Goal: Transaction & Acquisition: Book appointment/travel/reservation

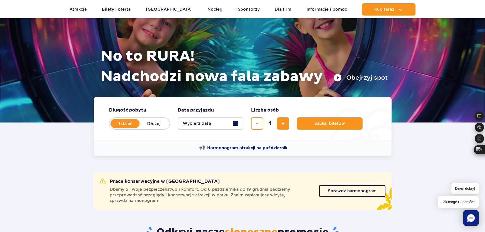
scroll to position [51, 0]
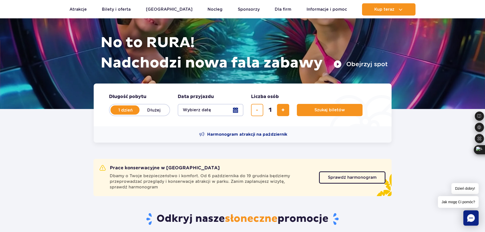
click at [232, 108] on button "Wybierz datę" at bounding box center [211, 110] width 66 height 12
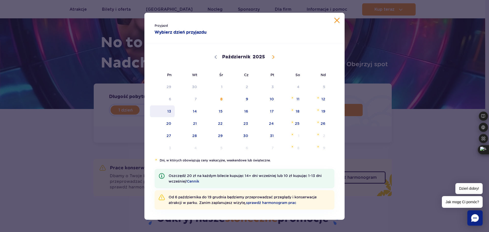
click at [163, 114] on span "13" at bounding box center [162, 111] width 26 height 12
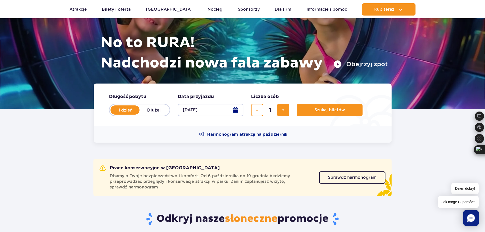
click at [276, 111] on div "1" at bounding box center [270, 110] width 38 height 12
click at [280, 112] on button "dodaj bilet" at bounding box center [283, 110] width 12 height 12
type input "3"
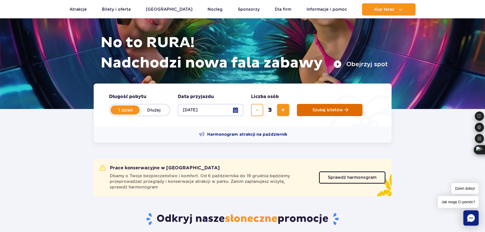
click at [333, 108] on span "Szukaj biletów" at bounding box center [327, 110] width 31 height 5
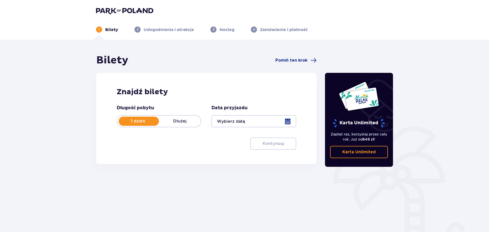
type input "[DATE]"
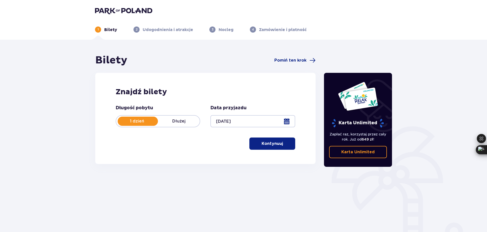
click at [267, 139] on button "Kontynuuj" at bounding box center [272, 143] width 46 height 12
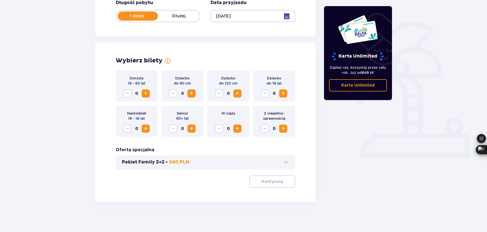
scroll to position [106, 0]
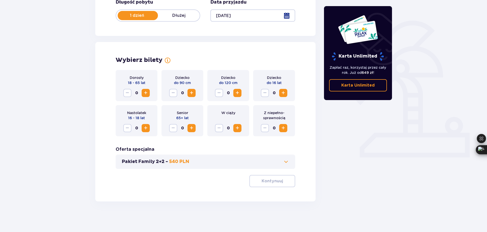
click at [144, 94] on span "Zwiększ" at bounding box center [146, 93] width 6 height 6
click at [145, 94] on span "Zwiększ" at bounding box center [146, 93] width 6 height 6
click at [283, 93] on span "Zwiększ" at bounding box center [283, 93] width 6 height 6
click at [277, 184] on button "Kontynuuj" at bounding box center [272, 181] width 46 height 12
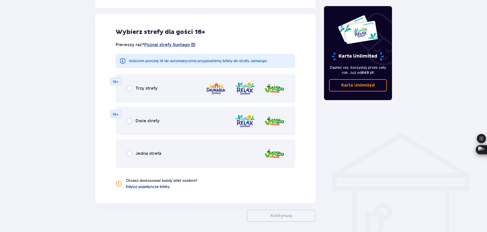
scroll to position [283, 0]
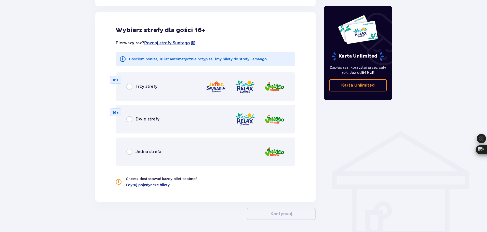
click at [129, 152] on input "radio" at bounding box center [129, 152] width 6 height 6
radio input "true"
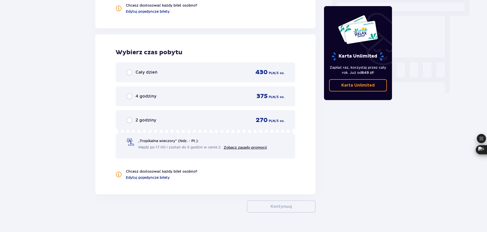
scroll to position [458, 0]
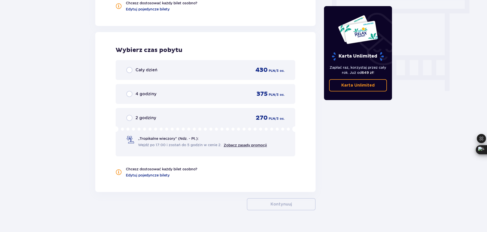
click at [130, 116] on input "radio" at bounding box center [129, 118] width 6 height 6
radio input "true"
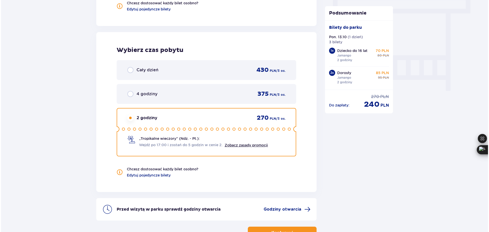
scroll to position [496, 0]
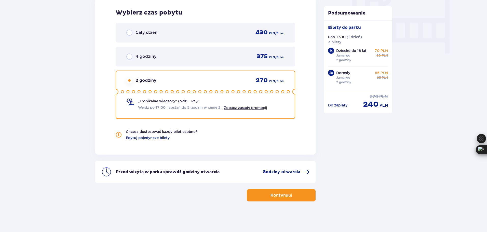
click at [283, 172] on span "Godziny otwarcia" at bounding box center [282, 172] width 38 height 6
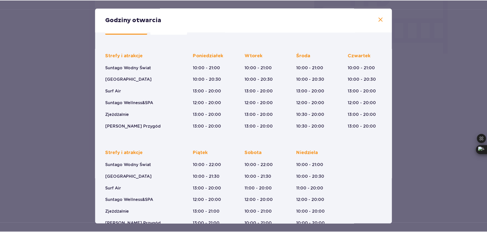
scroll to position [25, 0]
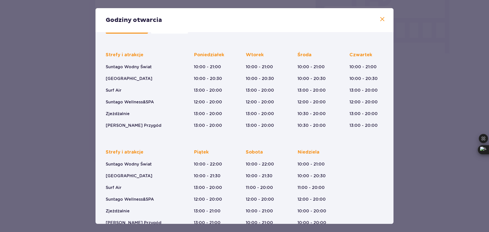
click at [381, 20] on span at bounding box center [382, 19] width 6 height 6
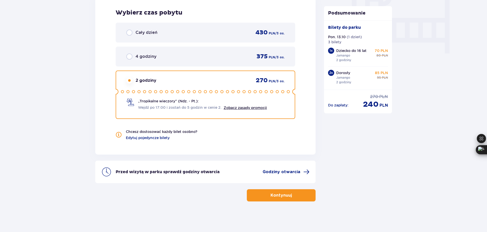
click at [293, 192] on span "button" at bounding box center [293, 195] width 6 height 6
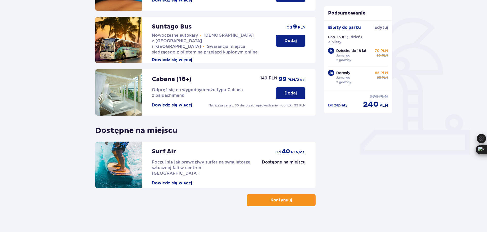
scroll to position [113, 0]
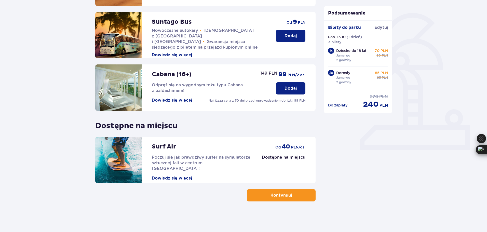
click at [291, 195] on span "button" at bounding box center [293, 195] width 6 height 6
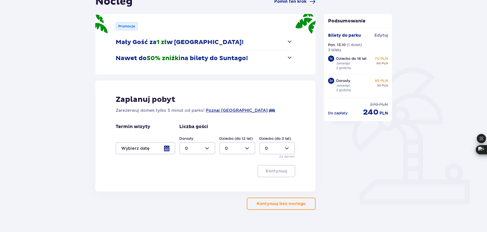
scroll to position [67, 0]
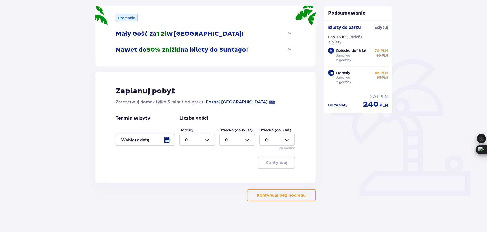
click at [290, 194] on p "Kontynuuj bez noclegu" at bounding box center [281, 195] width 49 height 6
